Goal: Task Accomplishment & Management: Manage account settings

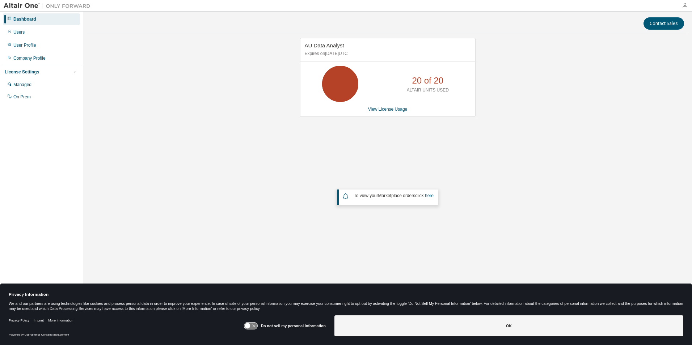
click at [684, 5] on icon "button" at bounding box center [685, 6] width 6 height 6
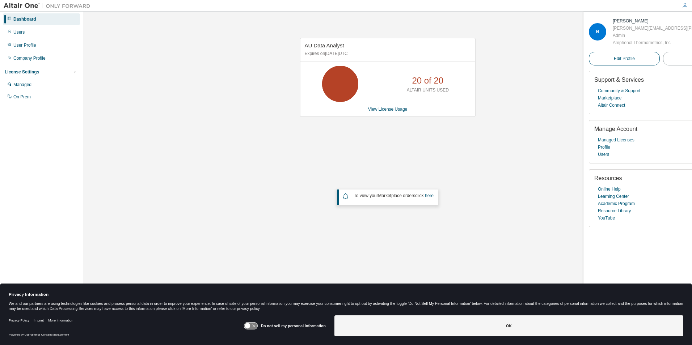
click at [614, 59] on span "Edit Profile" at bounding box center [624, 59] width 21 height 6
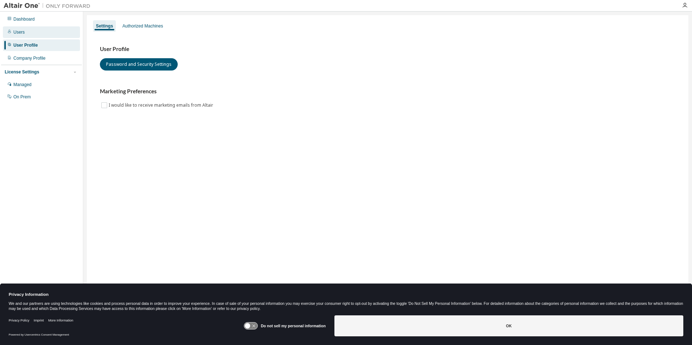
click at [22, 32] on div "Users" at bounding box center [18, 32] width 11 height 6
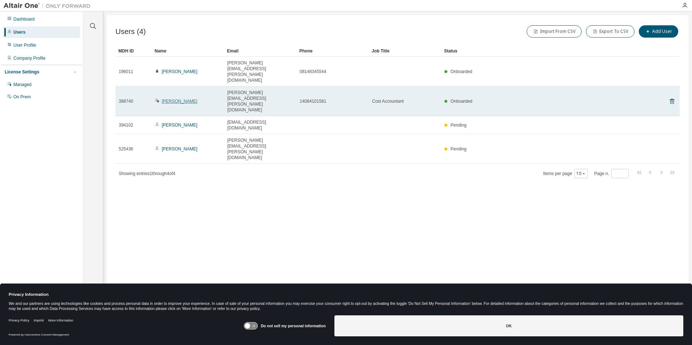
click at [165, 99] on link "Nicole Hesse" at bounding box center [180, 101] width 36 height 5
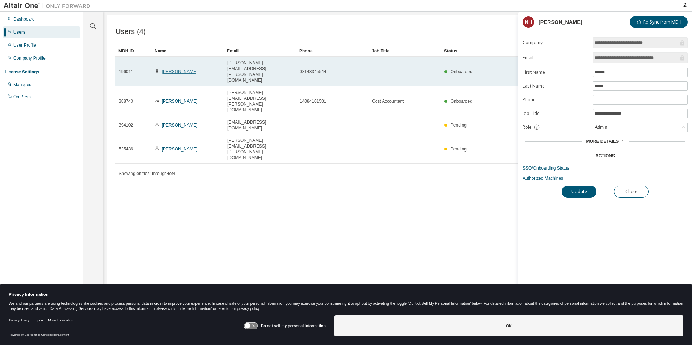
click at [168, 69] on link "Wes Meyer" at bounding box center [180, 71] width 36 height 5
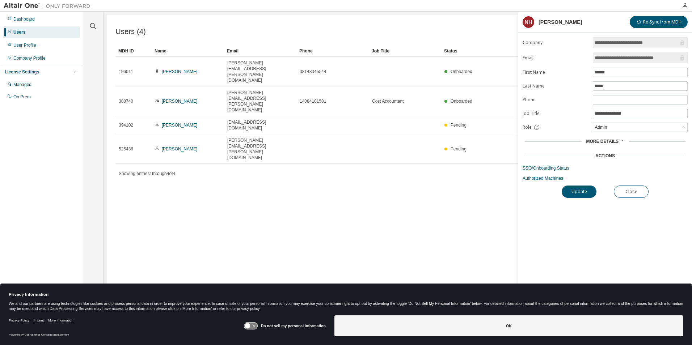
click at [168, 69] on link "Wes Meyer" at bounding box center [180, 71] width 36 height 5
click at [197, 191] on div "Users (4) Import From CSV Export To CSV Add User Clear Load Save Save As Field …" at bounding box center [397, 167] width 581 height 305
click at [688, 3] on div at bounding box center [684, 6] width 14 height 6
click at [631, 190] on button "Close" at bounding box center [631, 192] width 35 height 12
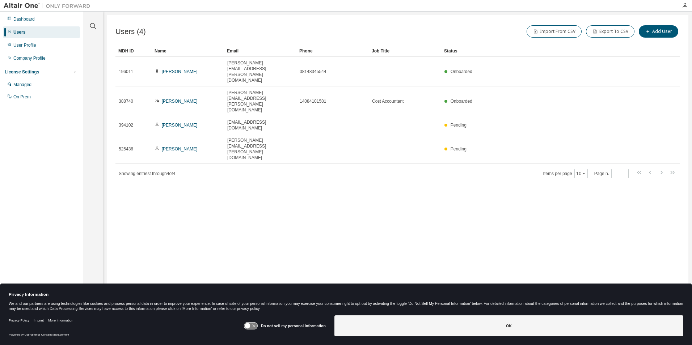
click at [684, 2] on div at bounding box center [684, 5] width 14 height 11
click at [685, 3] on icon "button" at bounding box center [685, 6] width 6 height 6
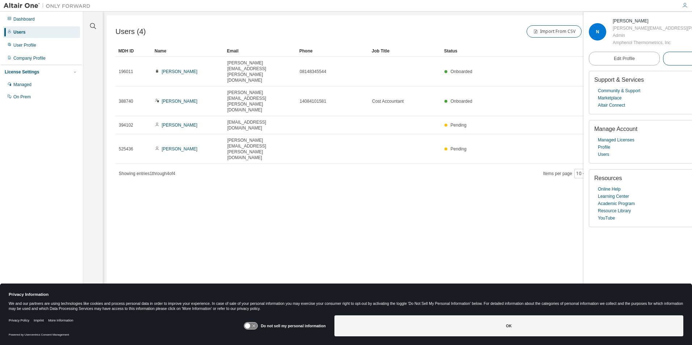
click at [691, 60] on span "Logout" at bounding box center [697, 58] width 13 height 7
